Goal: Information Seeking & Learning: Learn about a topic

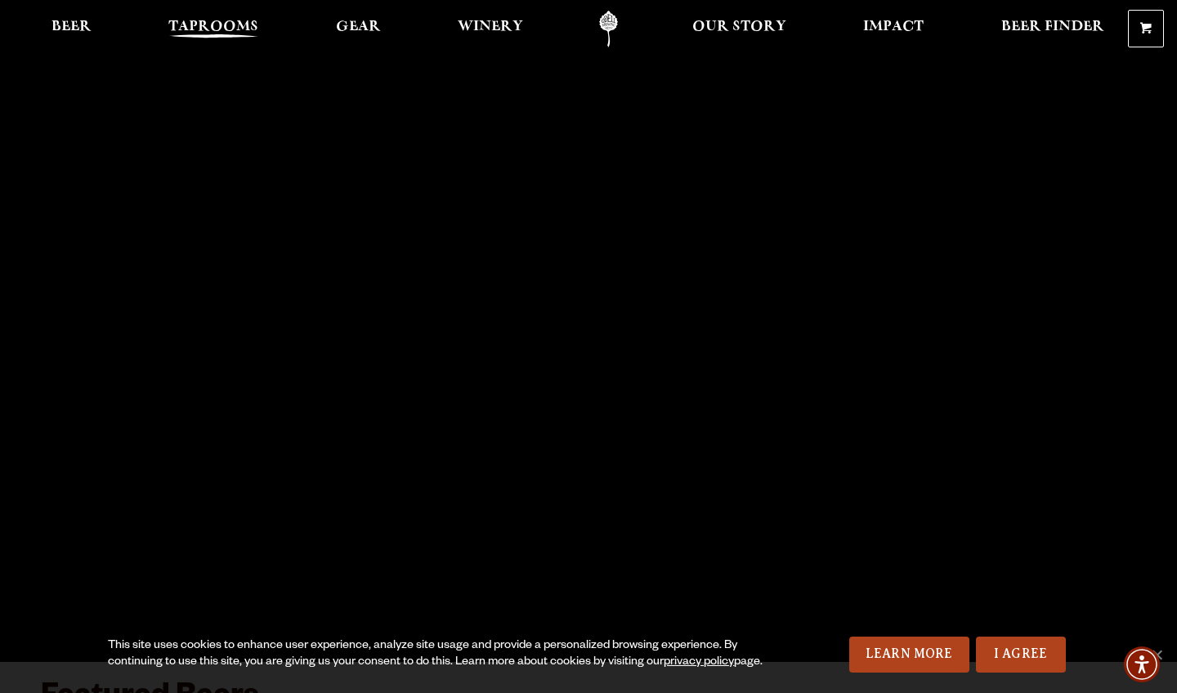
click at [235, 25] on span "Taprooms" at bounding box center [213, 26] width 90 height 13
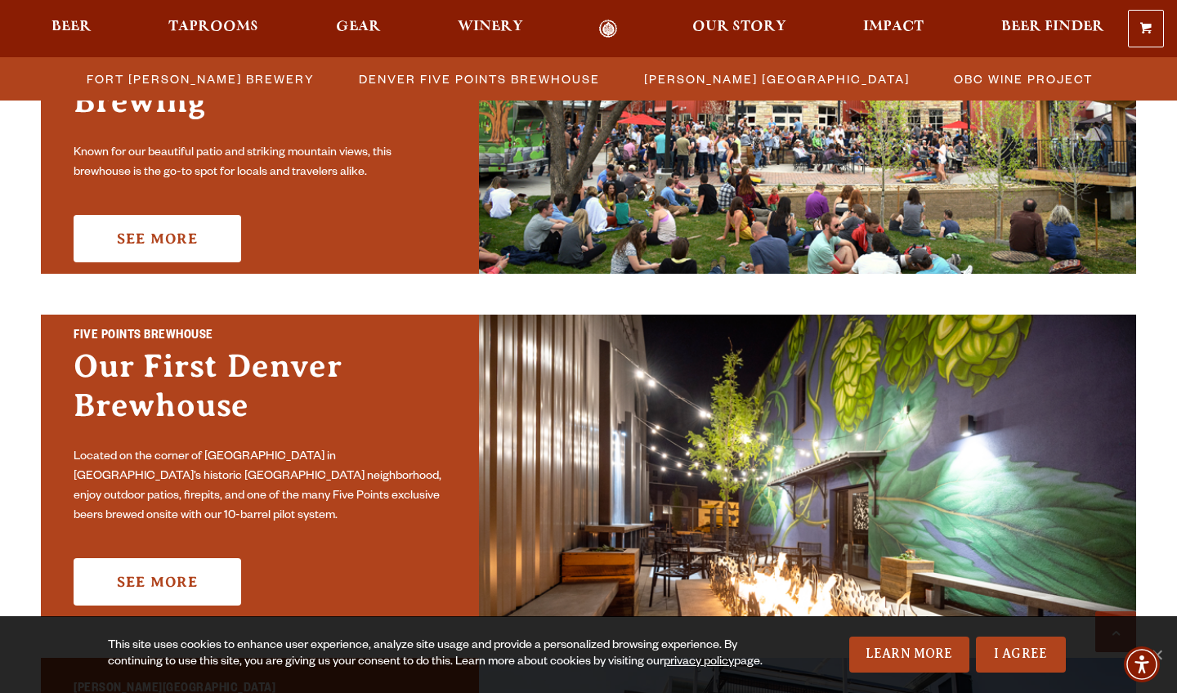
scroll to position [651, 0]
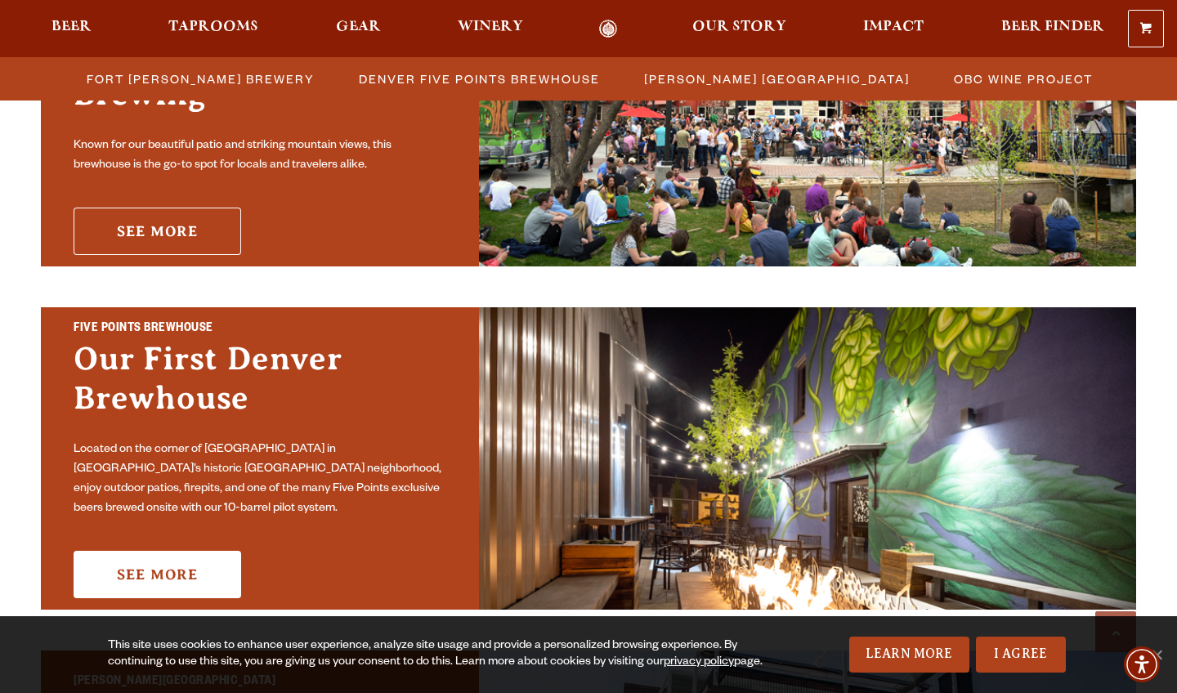
click at [204, 212] on link "See More" at bounding box center [158, 231] width 168 height 47
click at [197, 208] on link "See More" at bounding box center [158, 231] width 168 height 47
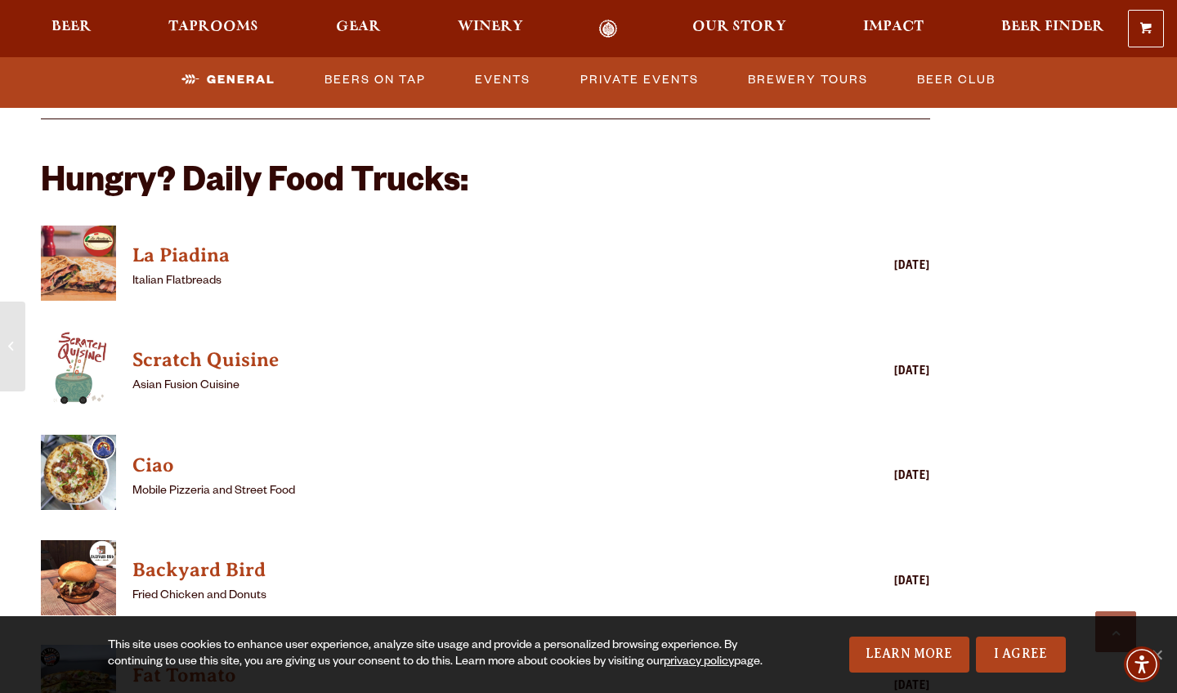
scroll to position [1492, 0]
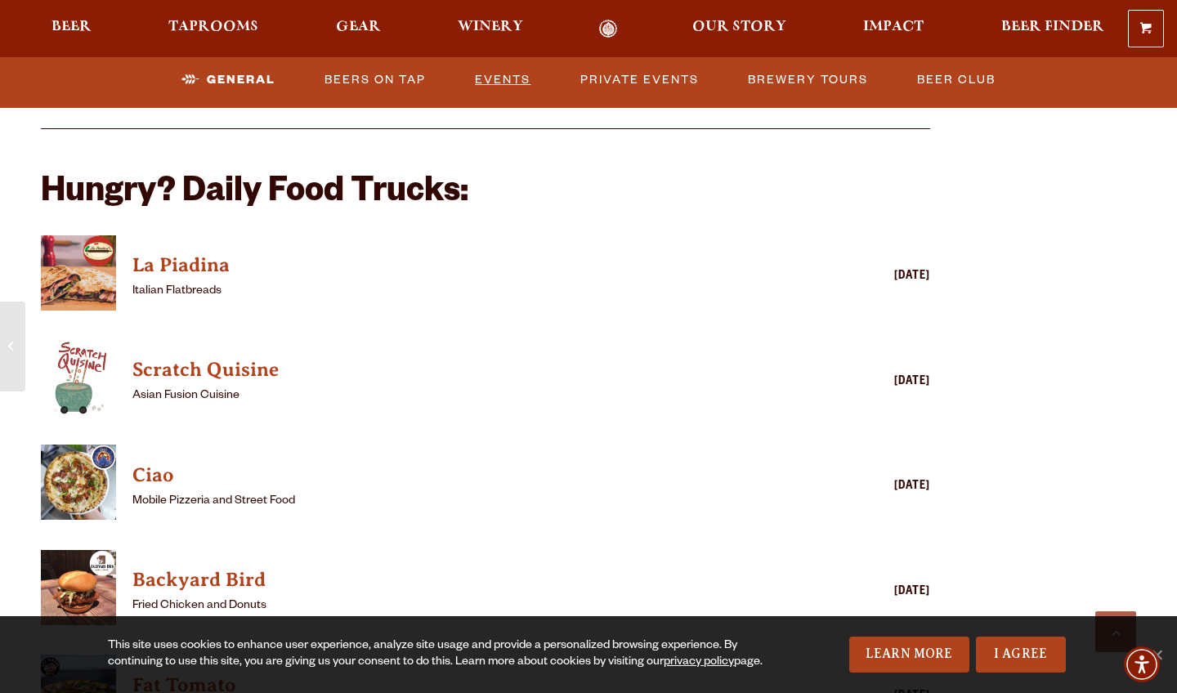
click at [508, 76] on link "Events" at bounding box center [502, 80] width 69 height 38
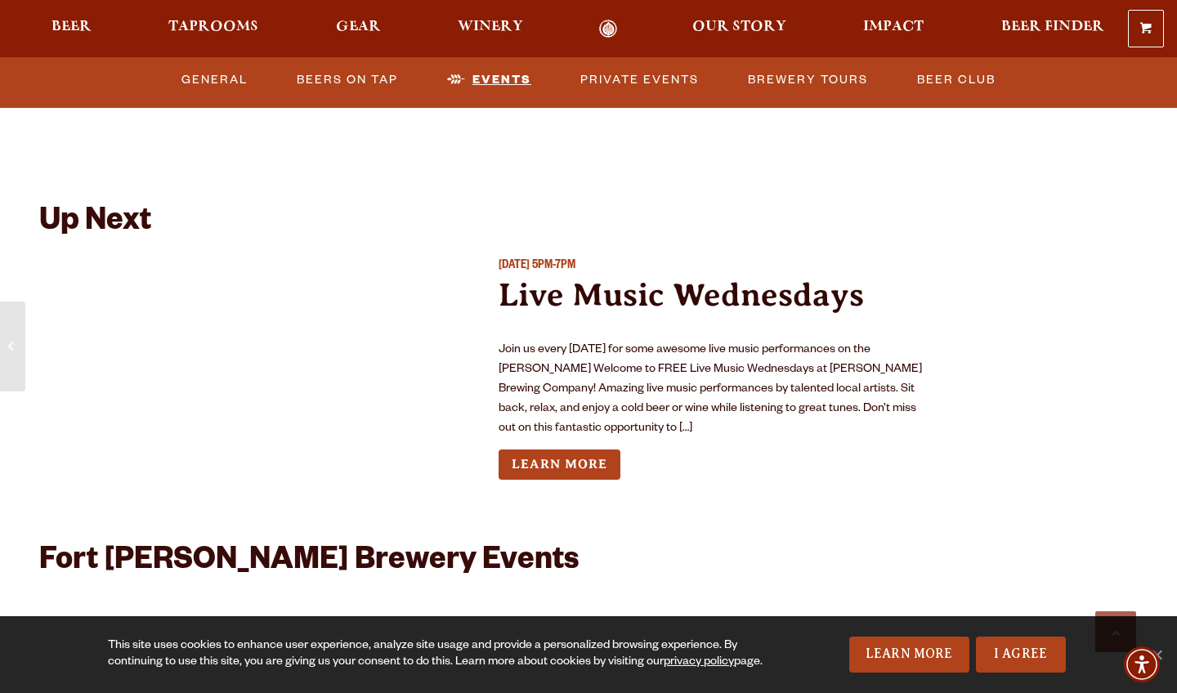
scroll to position [3592, 0]
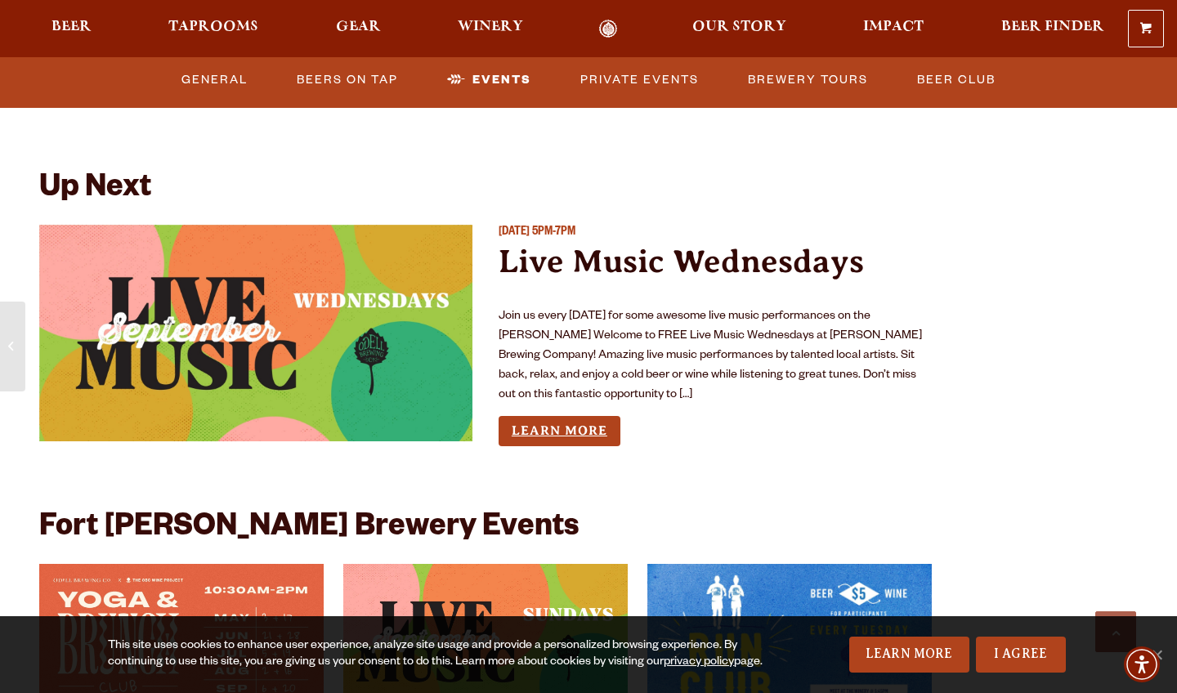
click at [586, 416] on link "Learn More" at bounding box center [560, 431] width 122 height 30
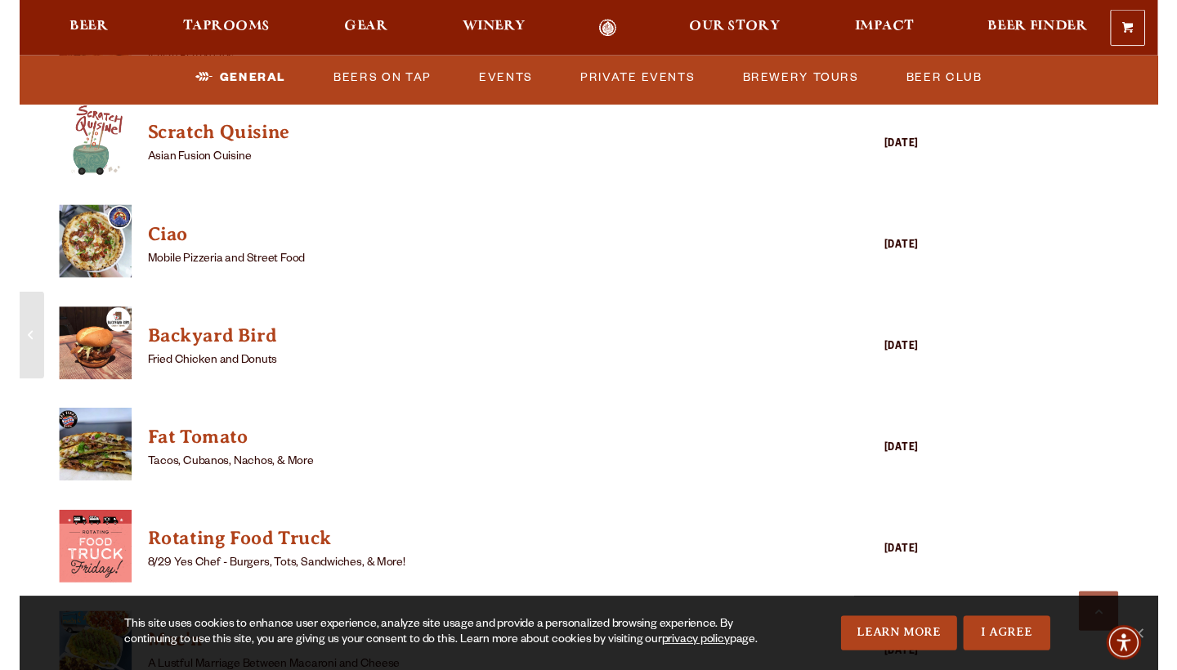
scroll to position [1751, 0]
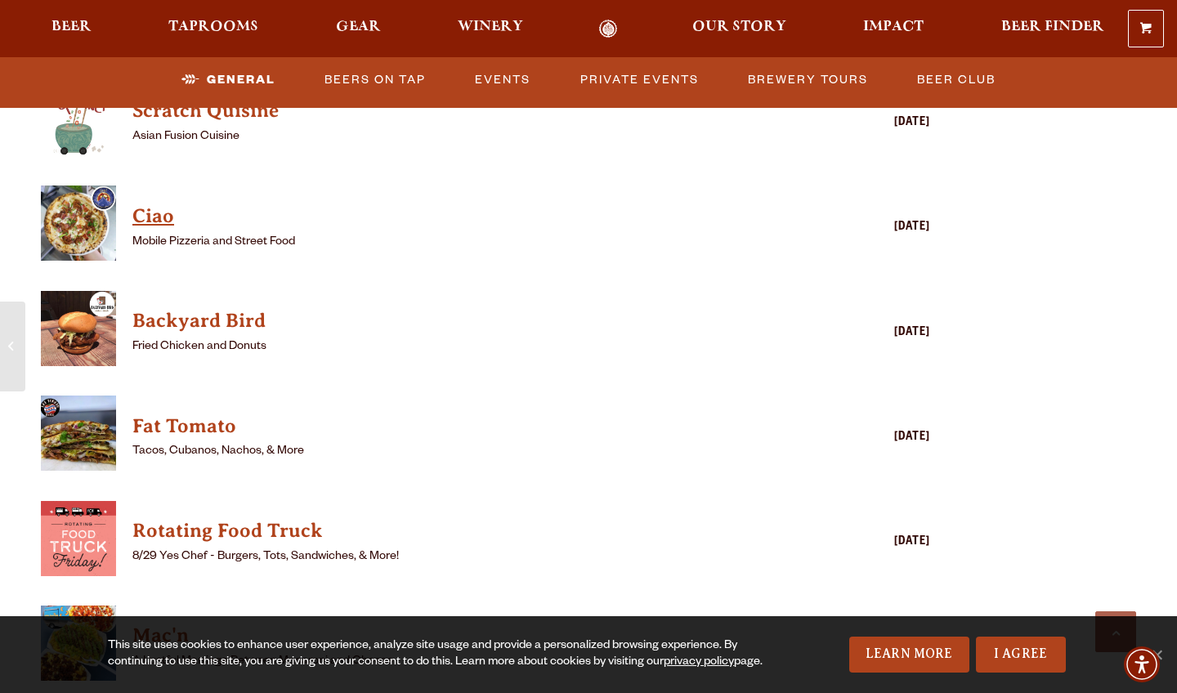
click at [160, 204] on h4 "Ciao" at bounding box center [461, 217] width 659 height 26
